Goal: Check status: Check status

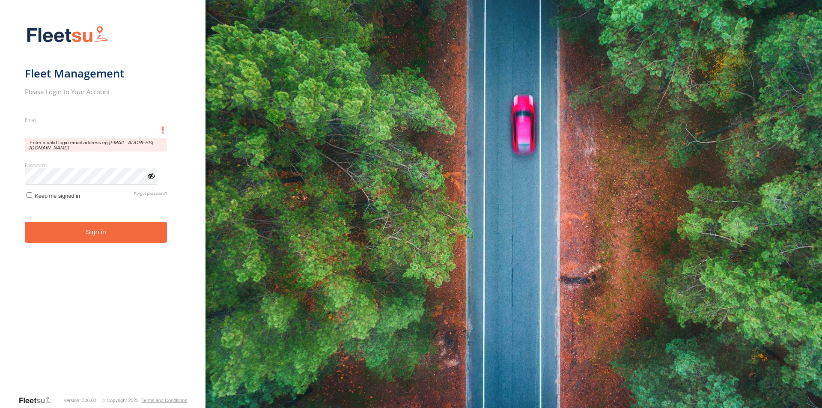
type input "**********"
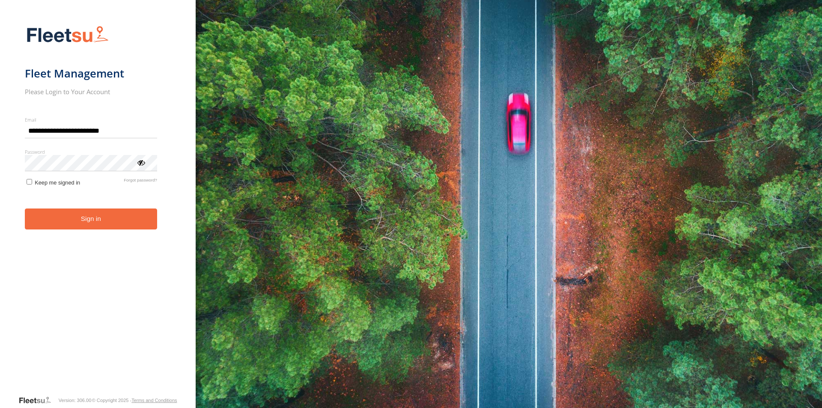
click at [85, 227] on button "Sign in" at bounding box center [91, 219] width 132 height 21
